Goal: Information Seeking & Learning: Learn about a topic

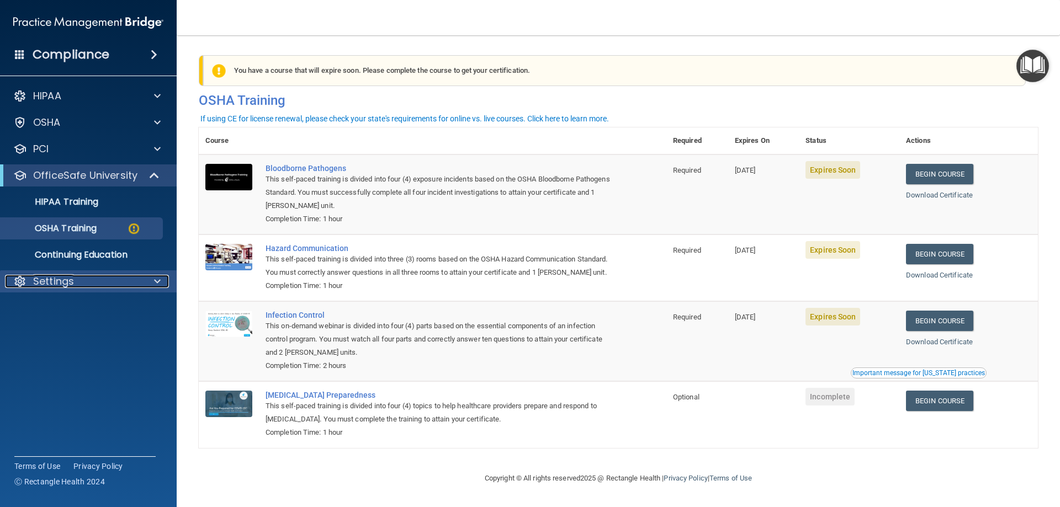
click at [133, 281] on div "Settings" at bounding box center [73, 281] width 137 height 13
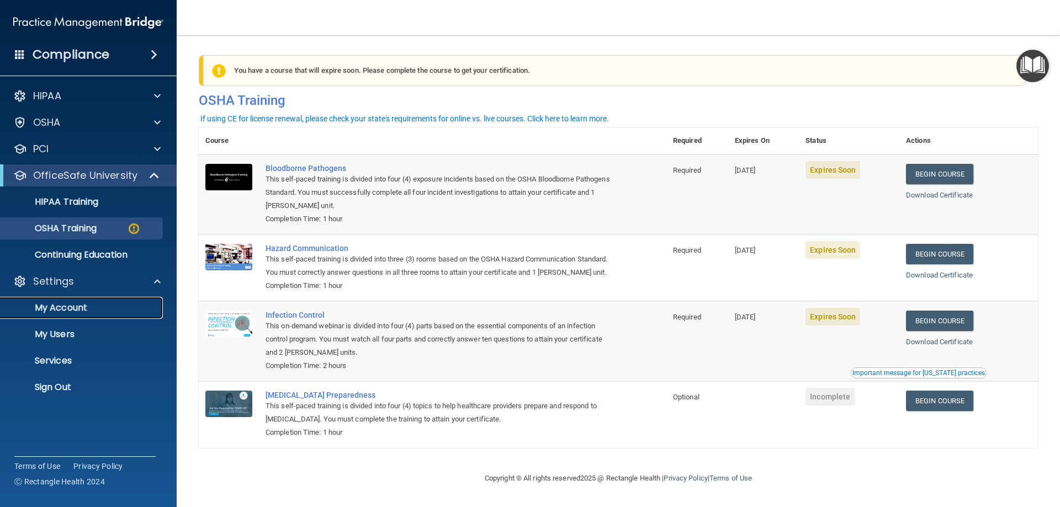
click at [95, 306] on p "My Account" at bounding box center [82, 307] width 151 height 11
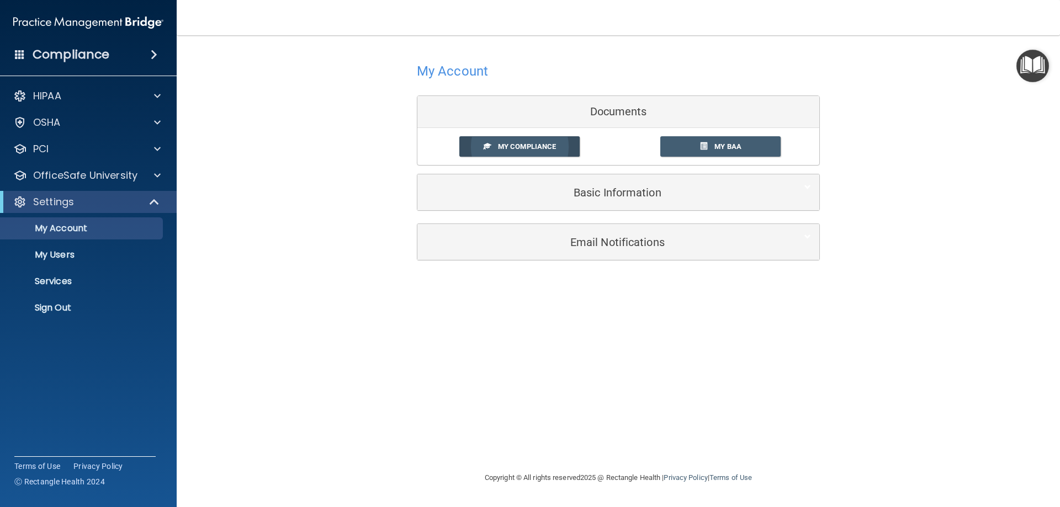
click at [528, 142] on link "My Compliance" at bounding box center [519, 146] width 121 height 20
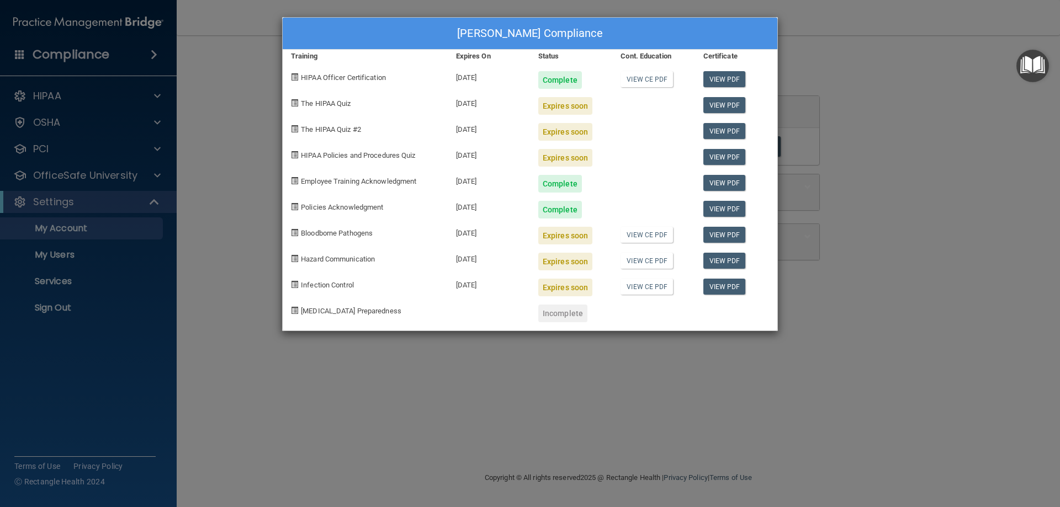
click at [294, 105] on span at bounding box center [294, 102] width 7 height 7
click at [727, 101] on link "View PDF" at bounding box center [724, 105] width 42 height 16
click at [557, 111] on div "Expires soon" at bounding box center [565, 106] width 54 height 18
click at [295, 130] on span at bounding box center [294, 128] width 7 height 7
click at [294, 103] on span at bounding box center [294, 102] width 7 height 7
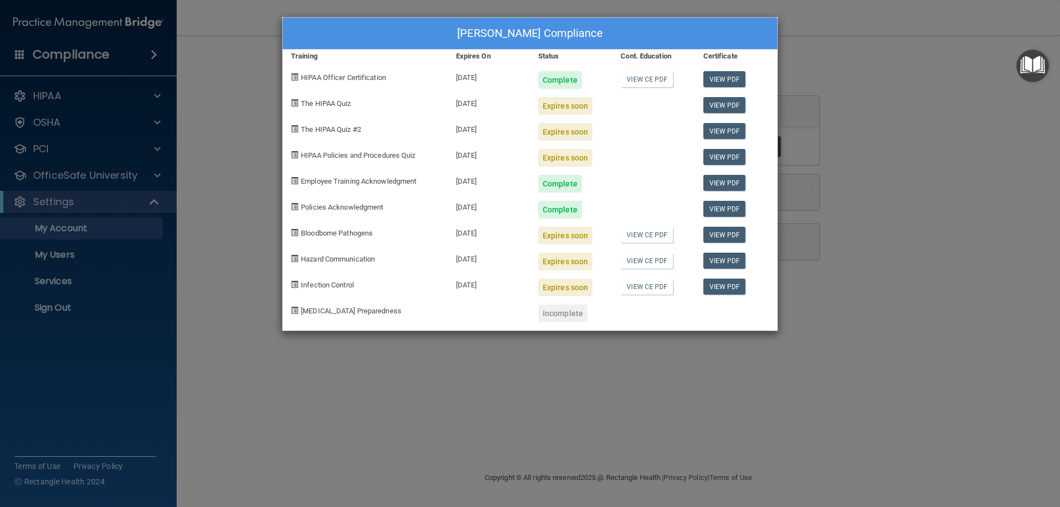
click at [852, 194] on div "Brenda Hermanson's Compliance Training Expires On Status Cont. Education Certif…" at bounding box center [530, 253] width 1060 height 507
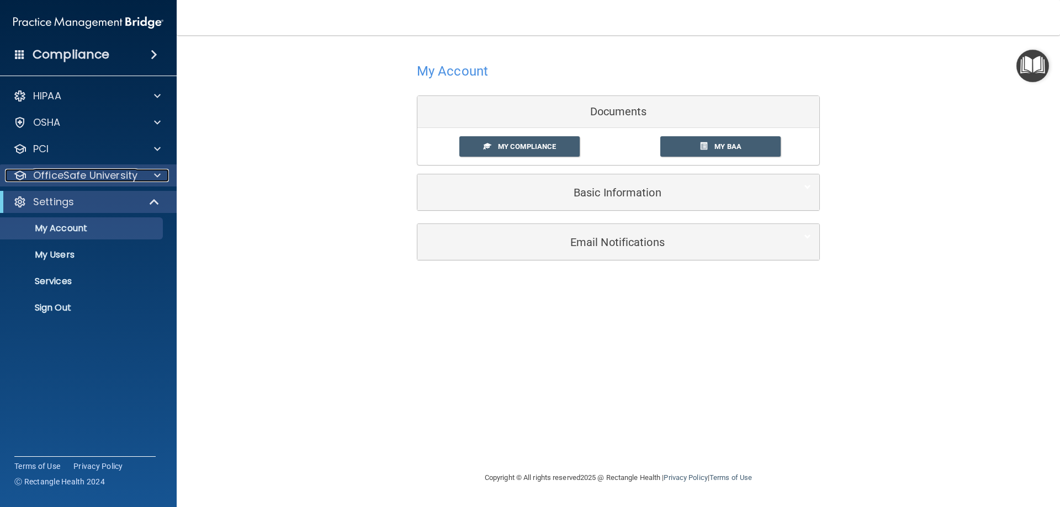
click at [123, 178] on p "OfficeSafe University" at bounding box center [85, 175] width 104 height 13
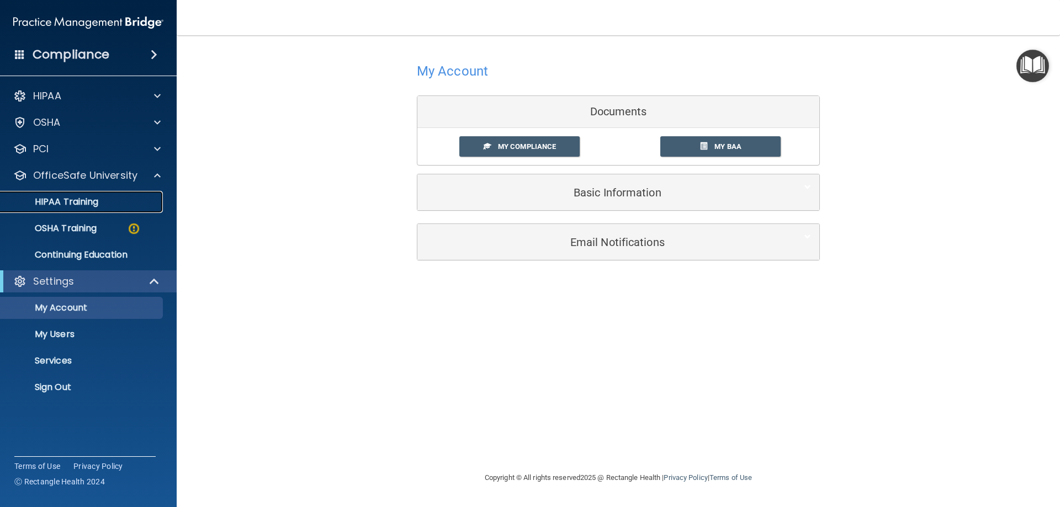
click at [87, 196] on p "HIPAA Training" at bounding box center [52, 201] width 91 height 11
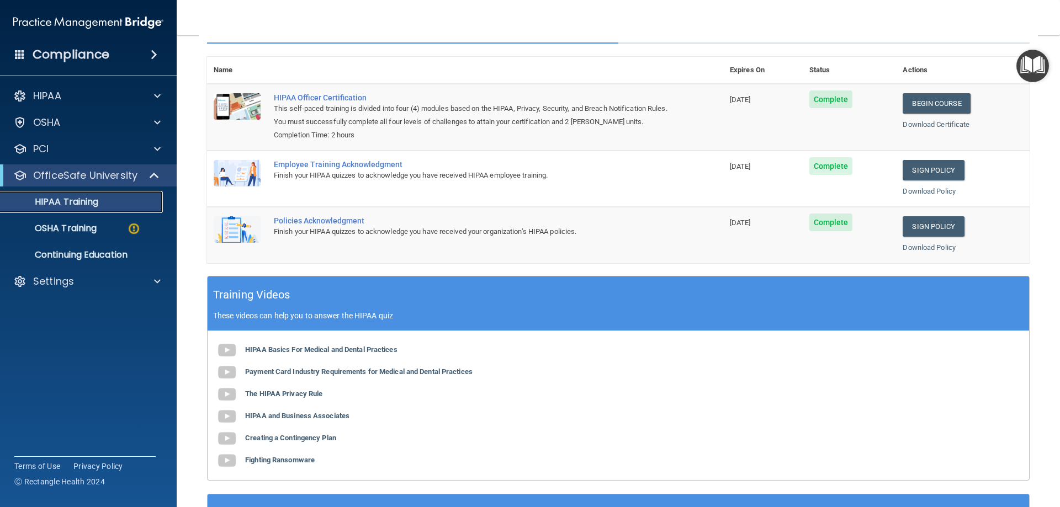
scroll to position [222, 0]
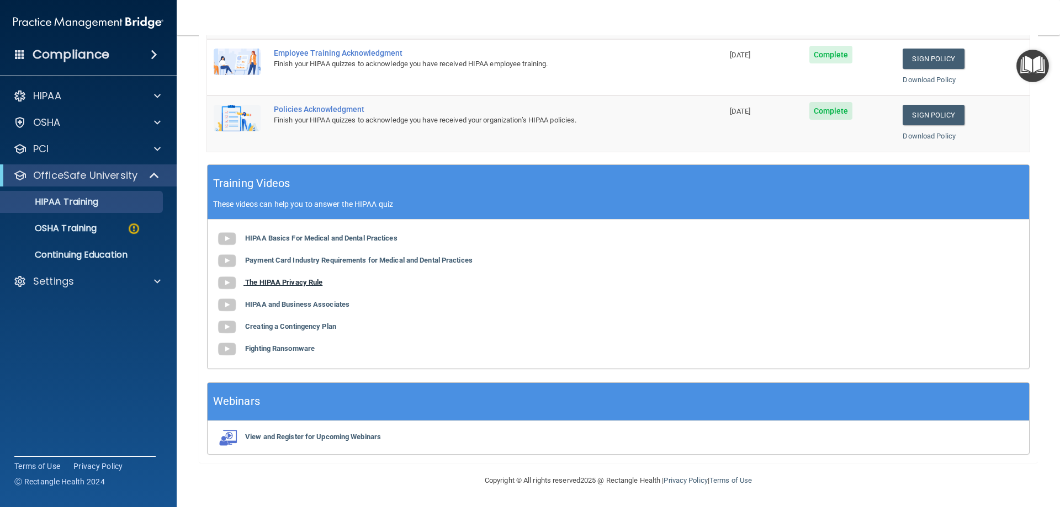
click at [293, 279] on b "The HIPAA Privacy Rule" at bounding box center [283, 282] width 77 height 8
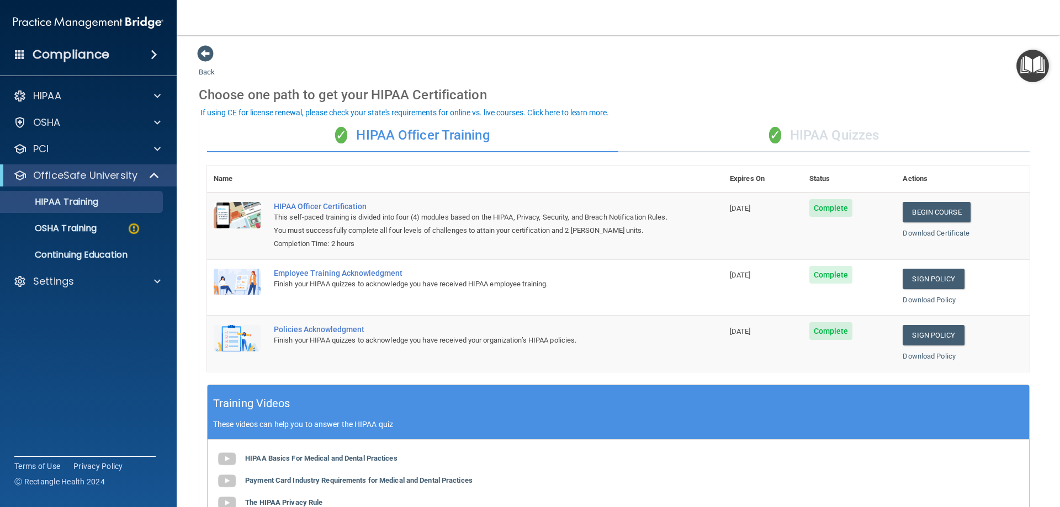
scroll to position [0, 0]
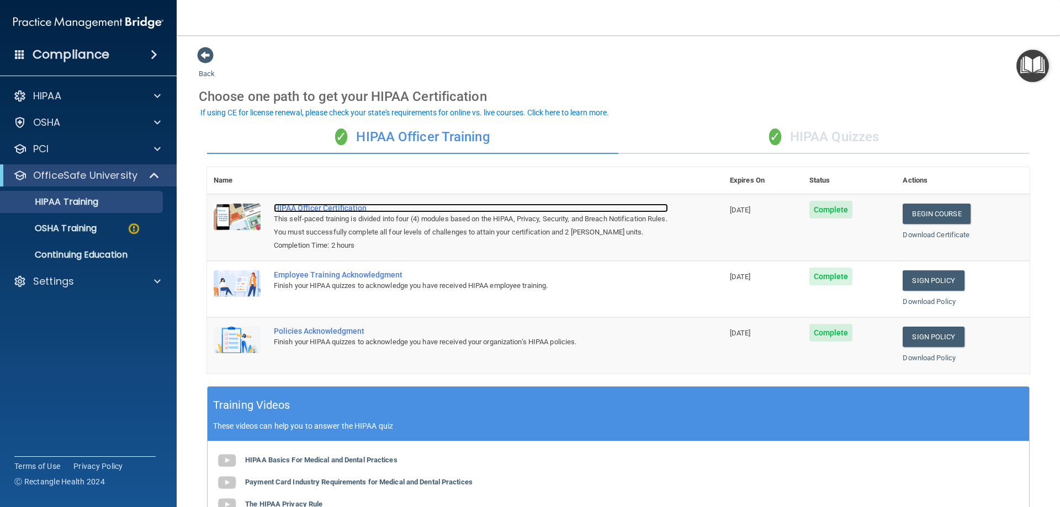
click at [338, 205] on div "HIPAA Officer Certification" at bounding box center [471, 208] width 394 height 9
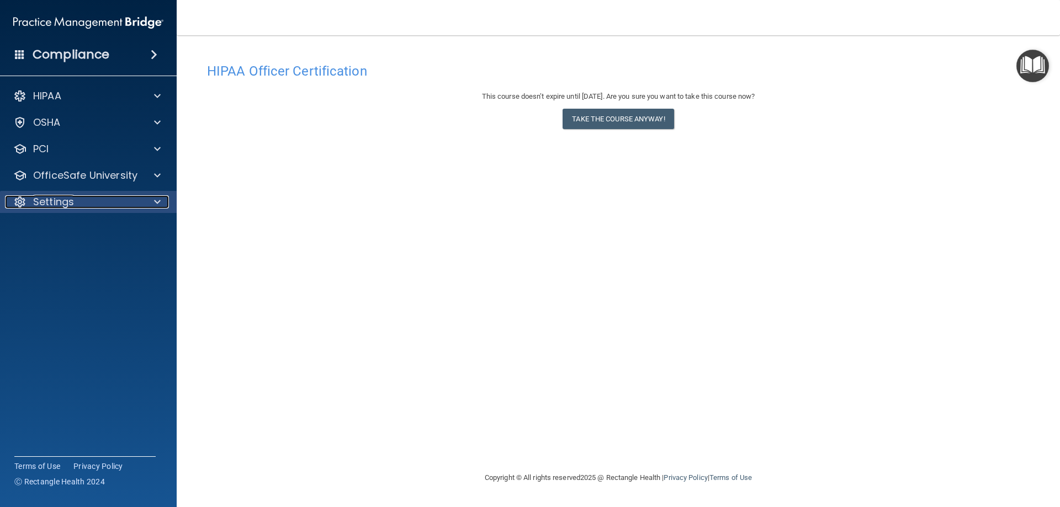
click at [139, 206] on div "Settings" at bounding box center [73, 201] width 137 height 13
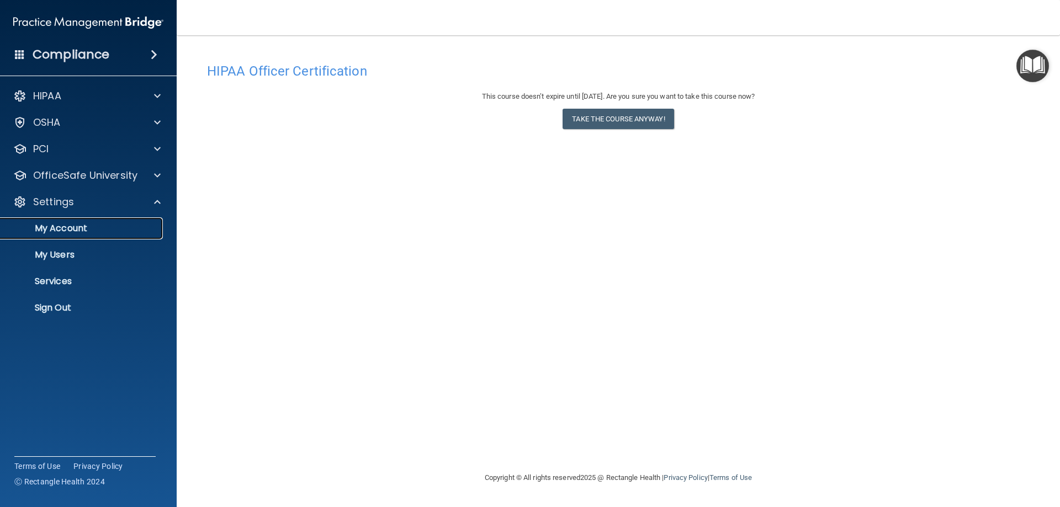
click at [103, 228] on p "My Account" at bounding box center [82, 228] width 151 height 11
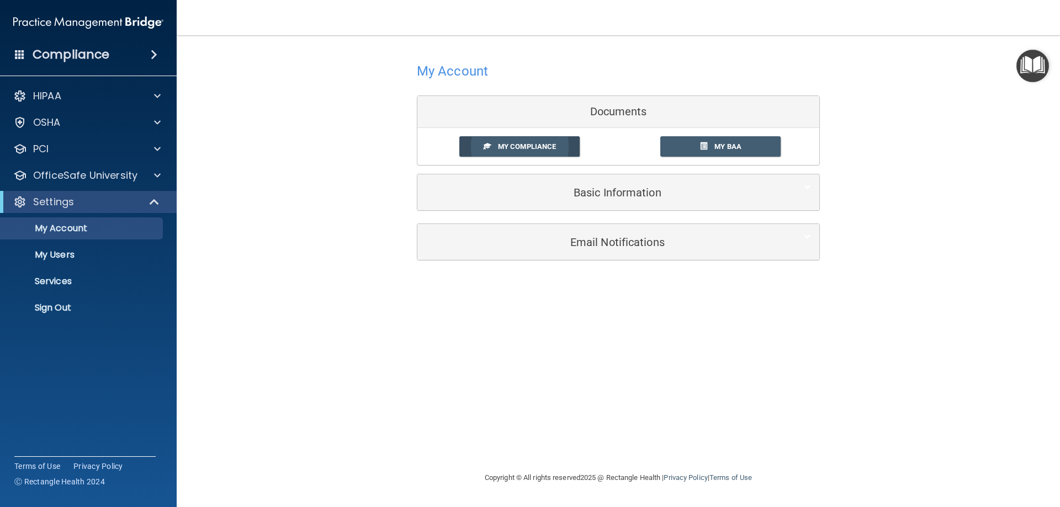
click at [534, 151] on span "My Compliance" at bounding box center [527, 146] width 58 height 8
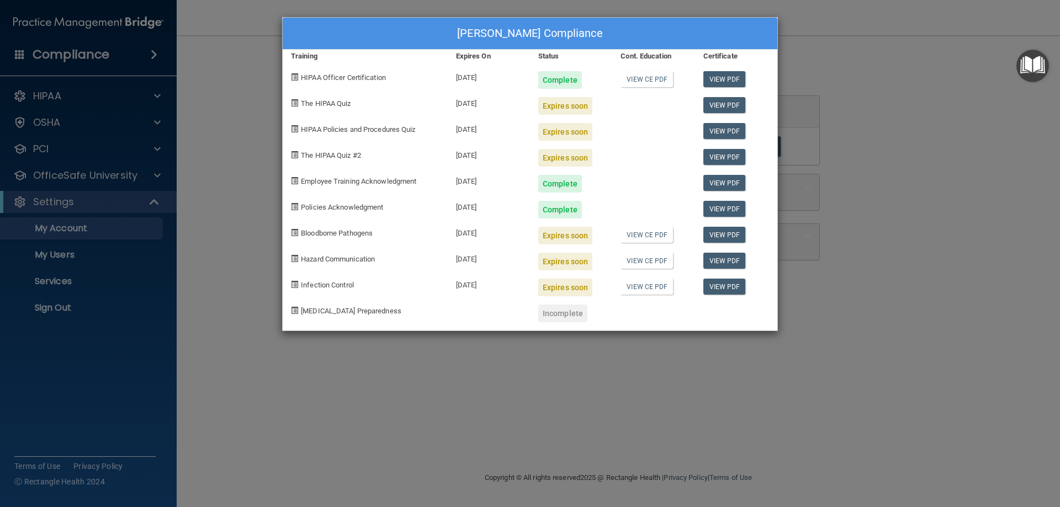
click at [296, 257] on span at bounding box center [294, 258] width 7 height 7
click at [324, 256] on span "Hazard Communication" at bounding box center [338, 259] width 74 height 8
click at [964, 267] on div "[PERSON_NAME] Compliance Training Expires On Status Cont. Education Certificate…" at bounding box center [530, 253] width 1060 height 507
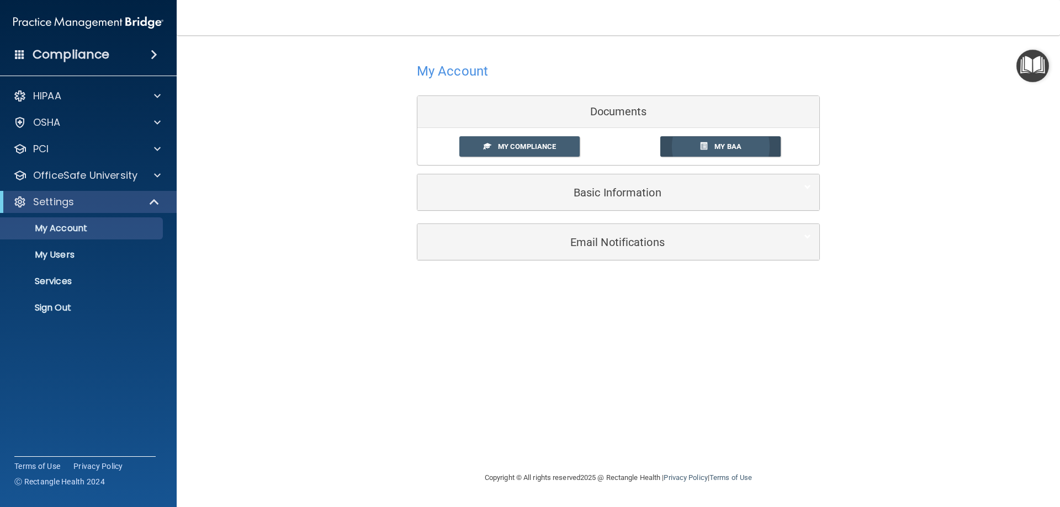
click at [747, 143] on link "My BAA" at bounding box center [720, 146] width 121 height 20
